Goal: Task Accomplishment & Management: Manage account settings

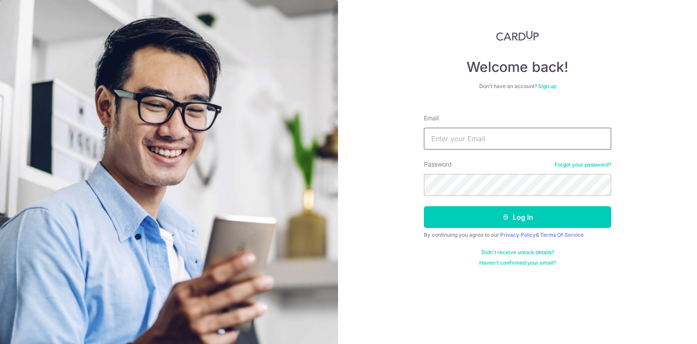
click at [485, 144] on input "Email" at bounding box center [517, 139] width 187 height 22
type input "[EMAIL_ADDRESS][DOMAIN_NAME]"
click at [424, 206] on button "Log in" at bounding box center [517, 217] width 187 height 22
